Goal: Task Accomplishment & Management: Use online tool/utility

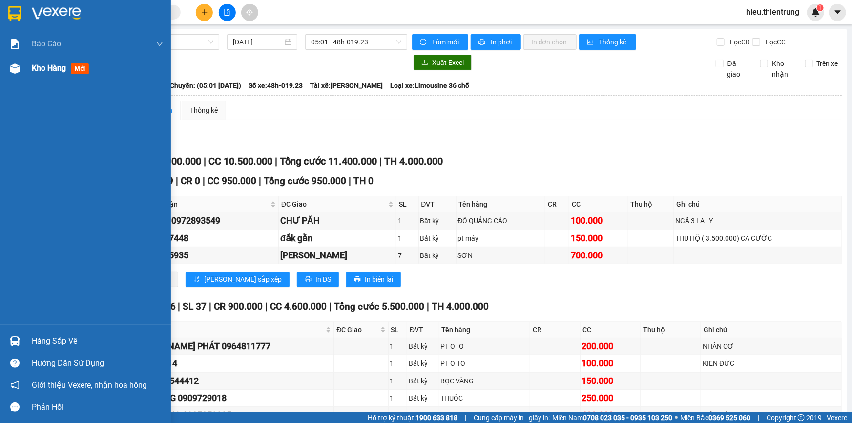
click at [55, 63] on span "Kho hàng" at bounding box center [49, 67] width 34 height 9
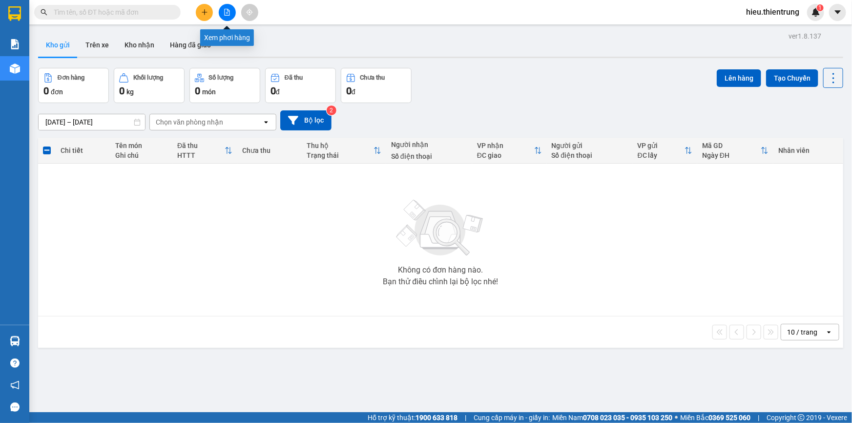
click at [228, 15] on icon "file-add" at bounding box center [227, 12] width 5 height 7
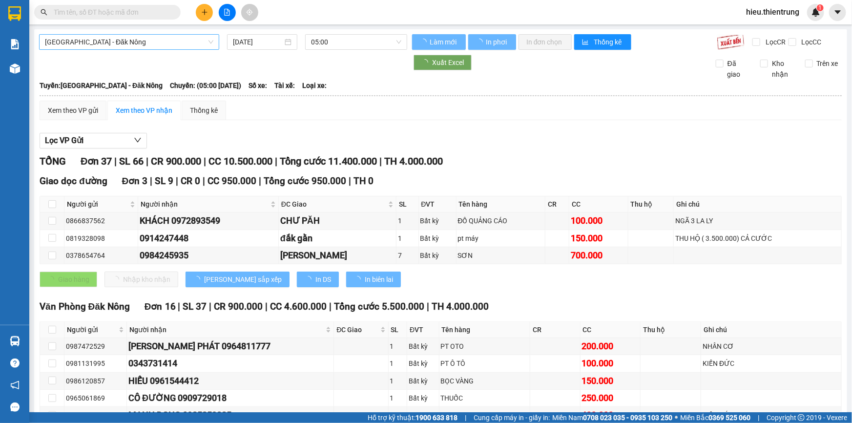
click at [128, 44] on span "[GEOGRAPHIC_DATA] - Đăk Nông" at bounding box center [129, 42] width 168 height 15
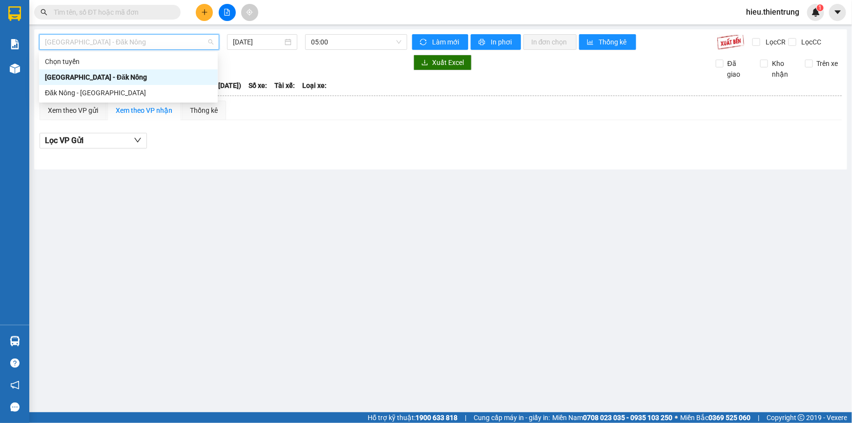
click at [107, 76] on div "[GEOGRAPHIC_DATA] - Đăk Nông" at bounding box center [128, 77] width 167 height 11
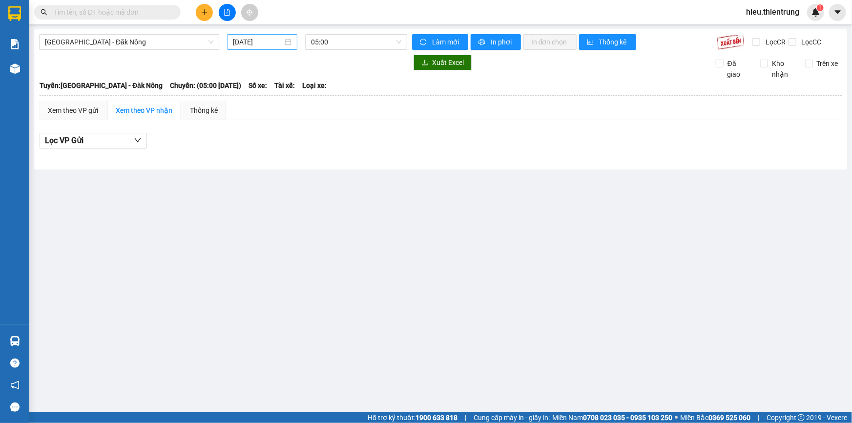
click at [273, 47] on div "[DATE]" at bounding box center [262, 42] width 70 height 16
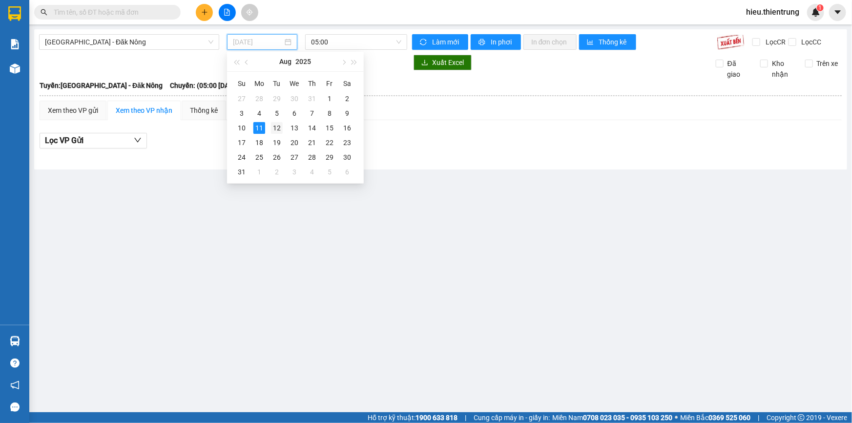
click at [278, 127] on div "12" at bounding box center [277, 128] width 12 height 12
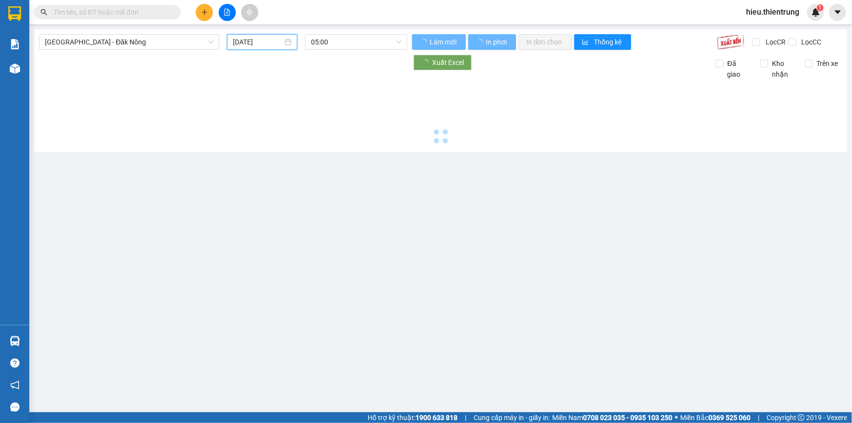
type input "[DATE]"
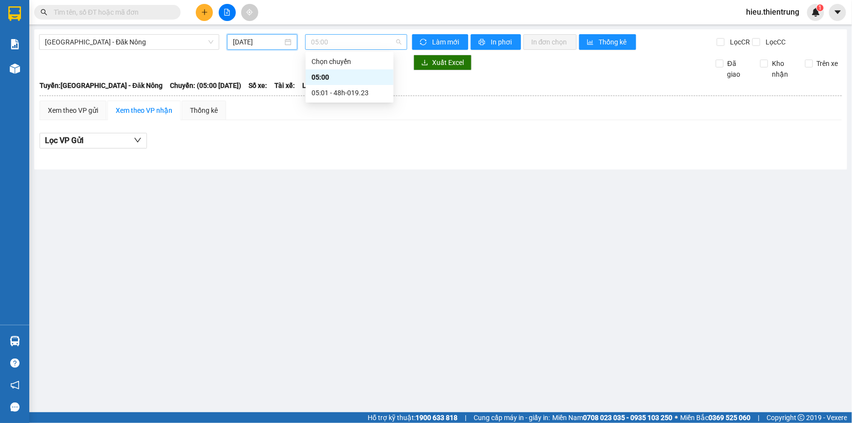
click at [363, 41] on span "05:00" at bounding box center [356, 42] width 90 height 15
click at [367, 90] on div "05:01 - 48h-019.23" at bounding box center [350, 92] width 76 height 11
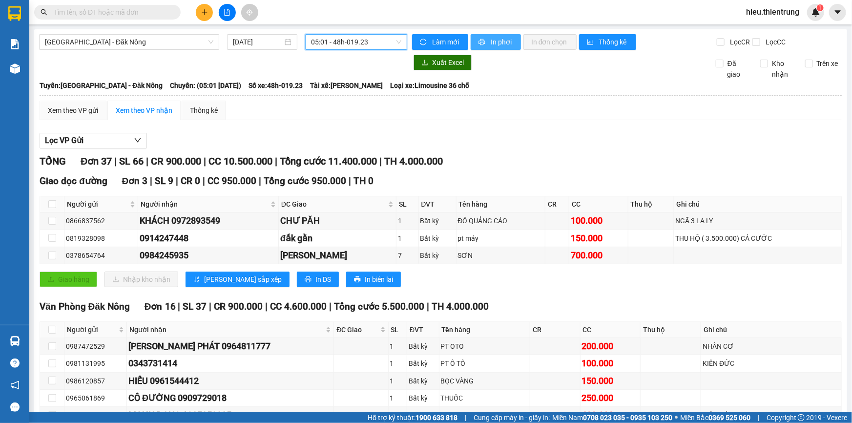
click at [483, 45] on button "In phơi" at bounding box center [496, 42] width 50 height 16
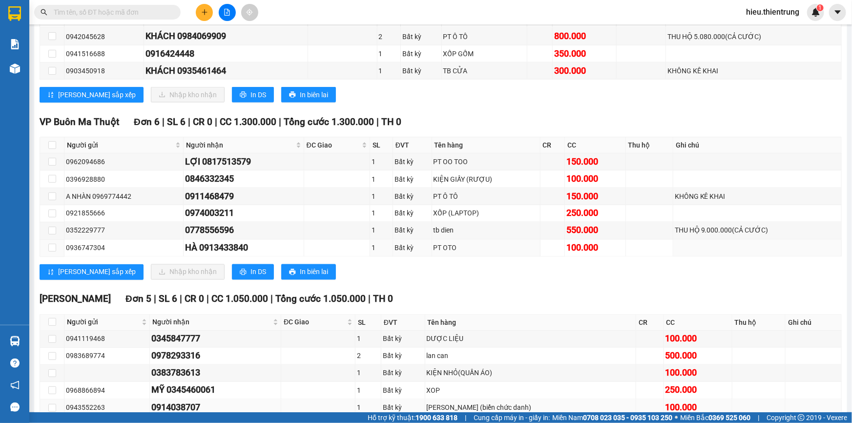
scroll to position [755, 0]
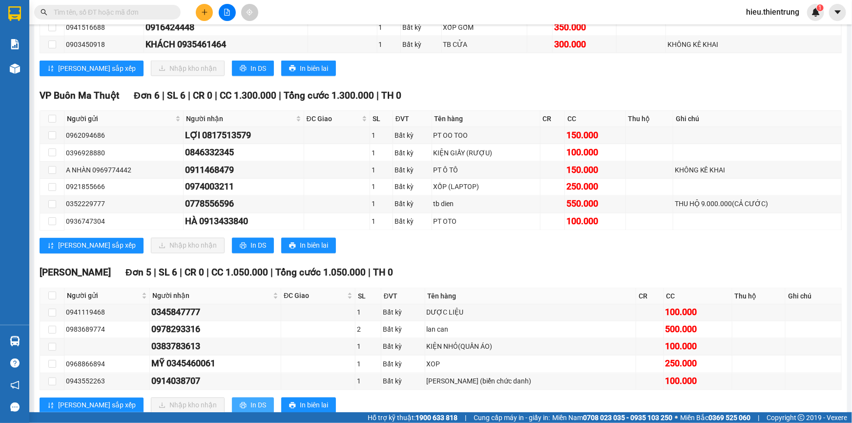
click at [251, 400] on span "In DS" at bounding box center [259, 405] width 16 height 11
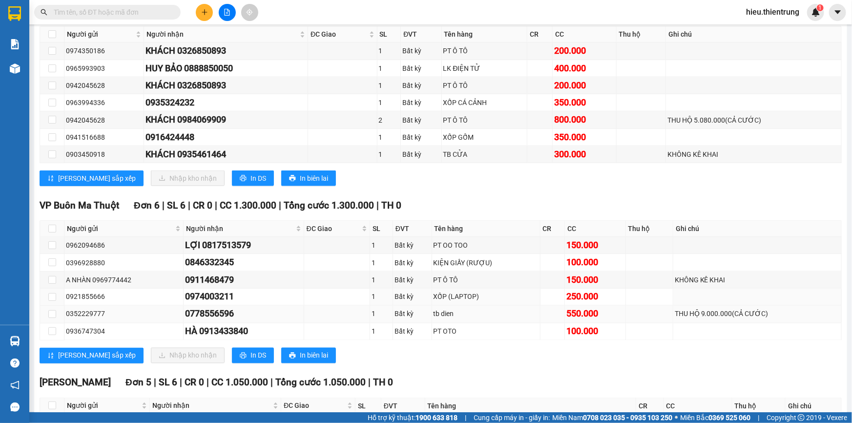
scroll to position [621, 0]
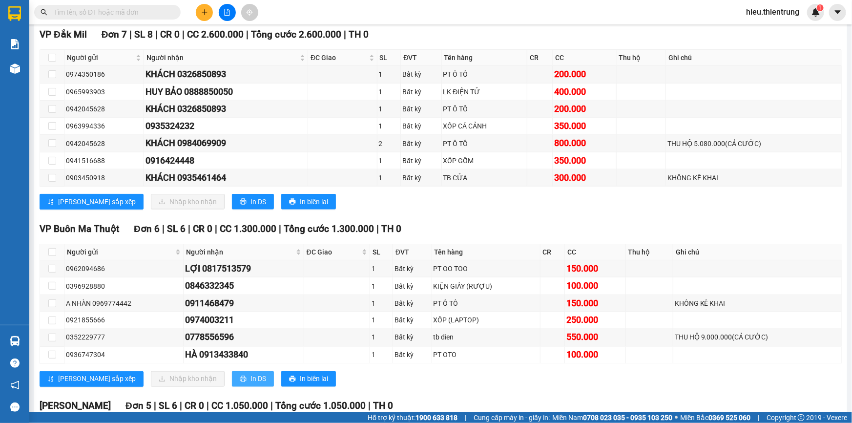
click at [251, 374] on span "In DS" at bounding box center [259, 379] width 16 height 11
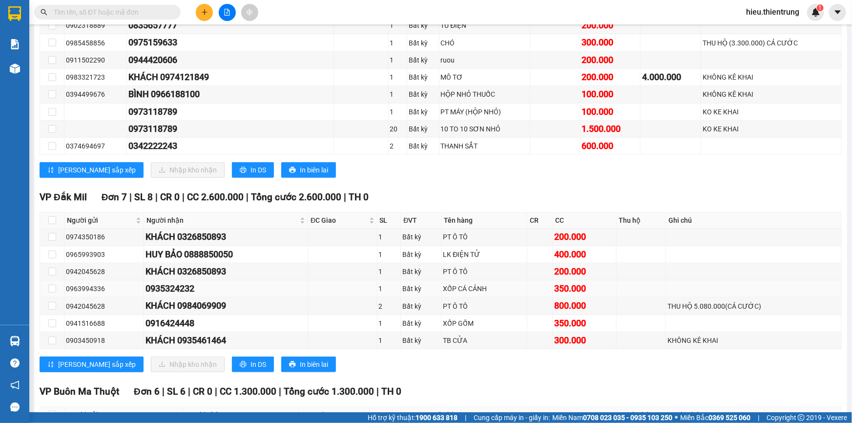
scroll to position [444, 0]
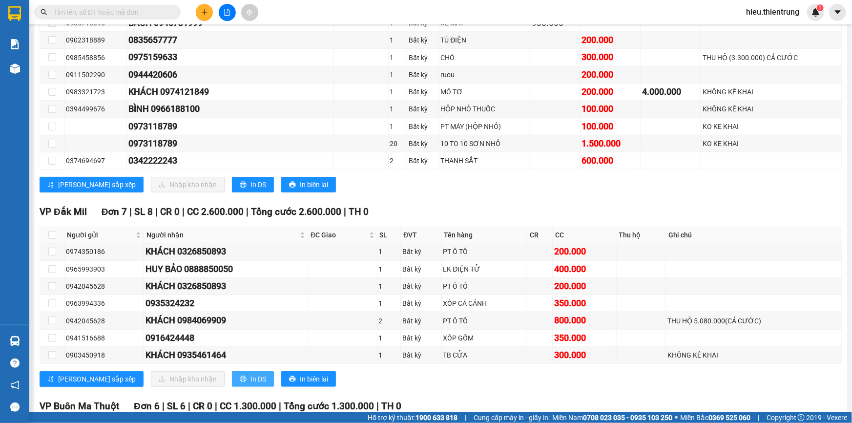
drag, startPoint x: 208, startPoint y: 368, endPoint x: 205, endPoint y: 376, distance: 8.1
click at [207, 371] on div "VP Đắk Mil Đơn 7 | SL 8 | CR 0 | CC 2.600.000 | Tổng cước 2.600.000 | TH 0 Ngư…" at bounding box center [441, 300] width 802 height 190
click at [232, 383] on button "In DS" at bounding box center [253, 379] width 42 height 16
